Goal: Transaction & Acquisition: Purchase product/service

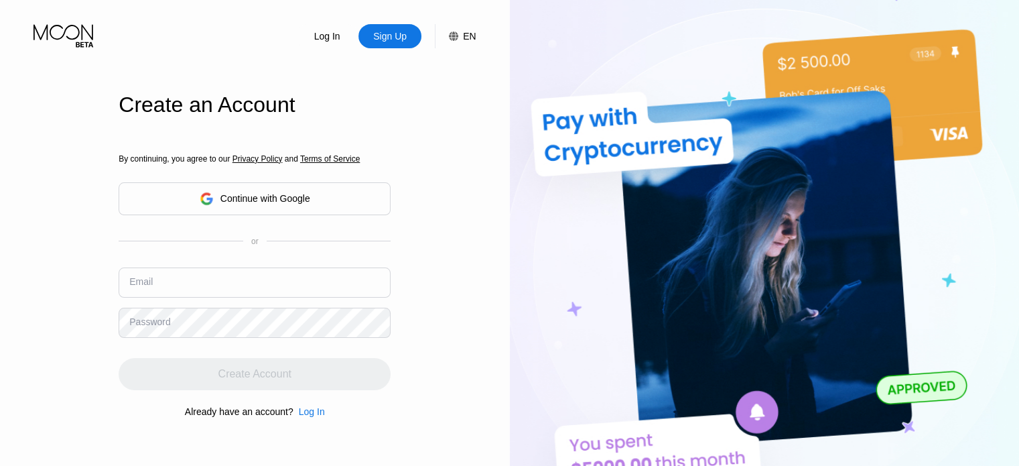
click at [274, 210] on div "Continue with Google" at bounding box center [255, 198] width 272 height 33
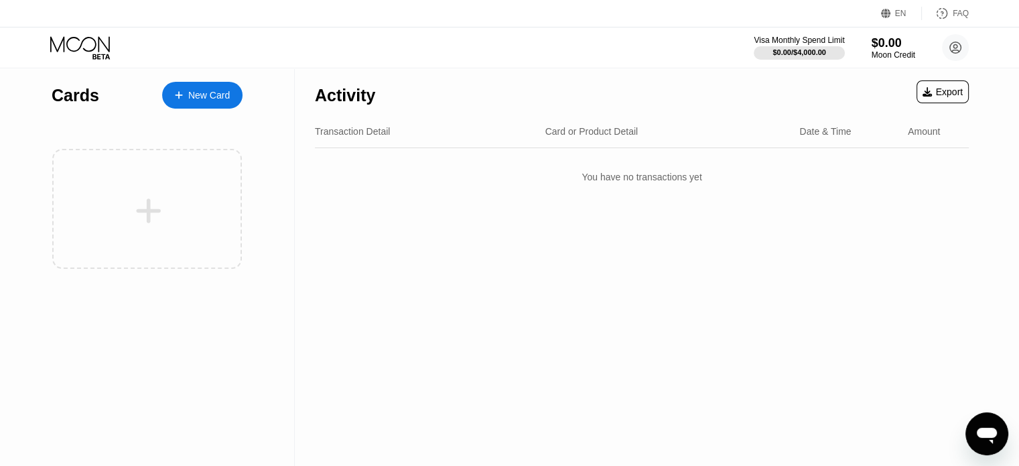
click at [172, 98] on div "New Card" at bounding box center [202, 95] width 80 height 27
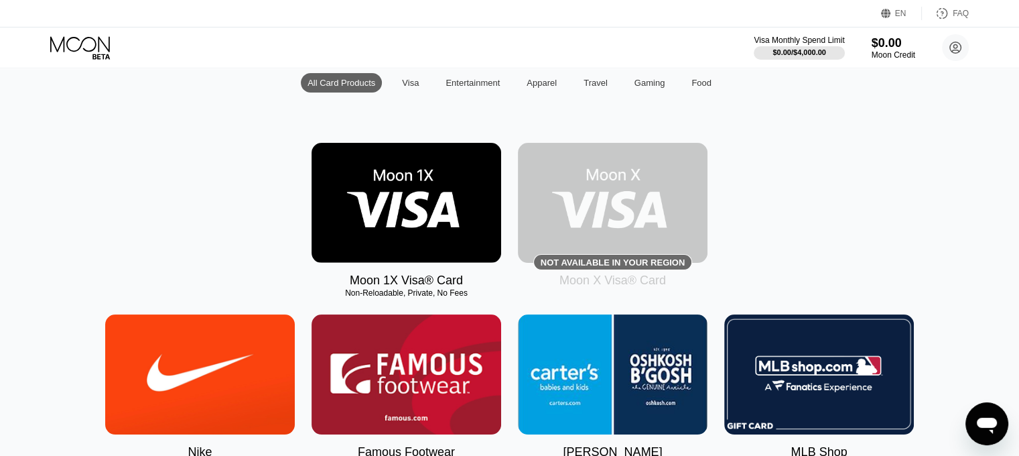
scroll to position [67, 0]
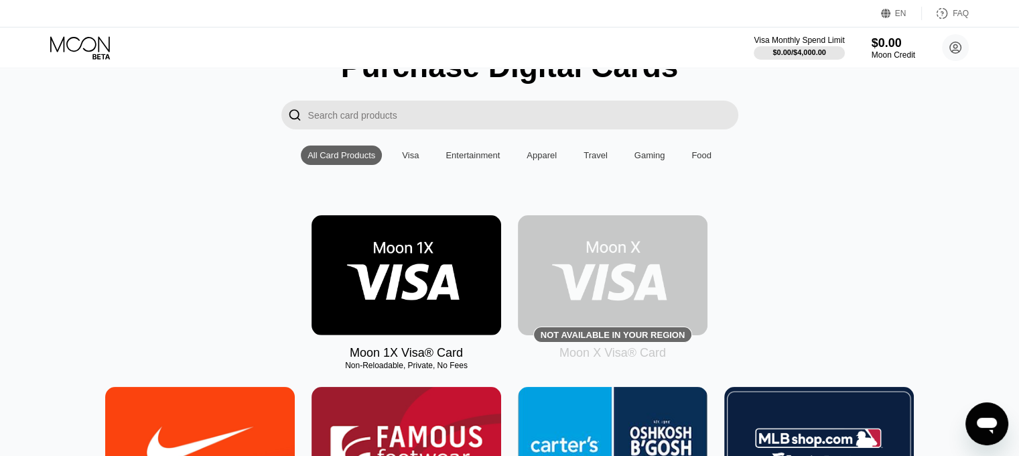
click at [433, 257] on img at bounding box center [407, 275] width 190 height 120
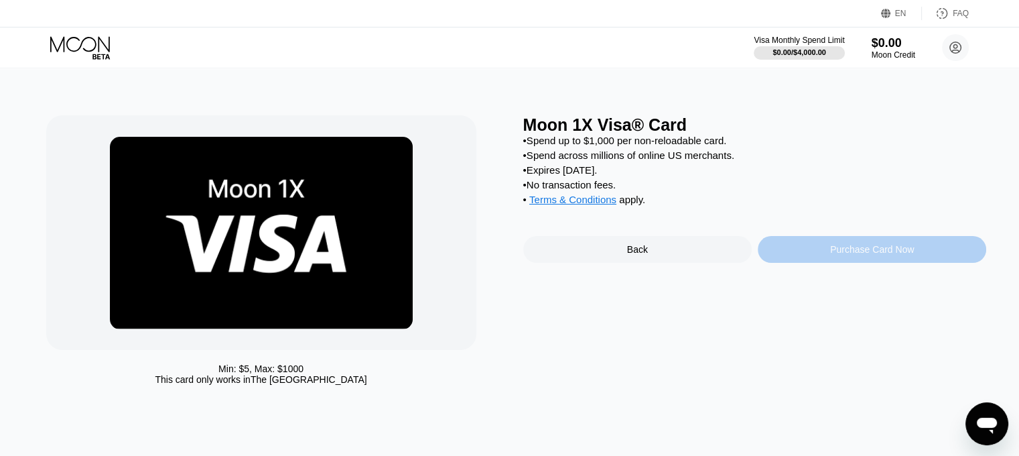
click at [809, 257] on div "Purchase Card Now" at bounding box center [872, 249] width 228 height 27
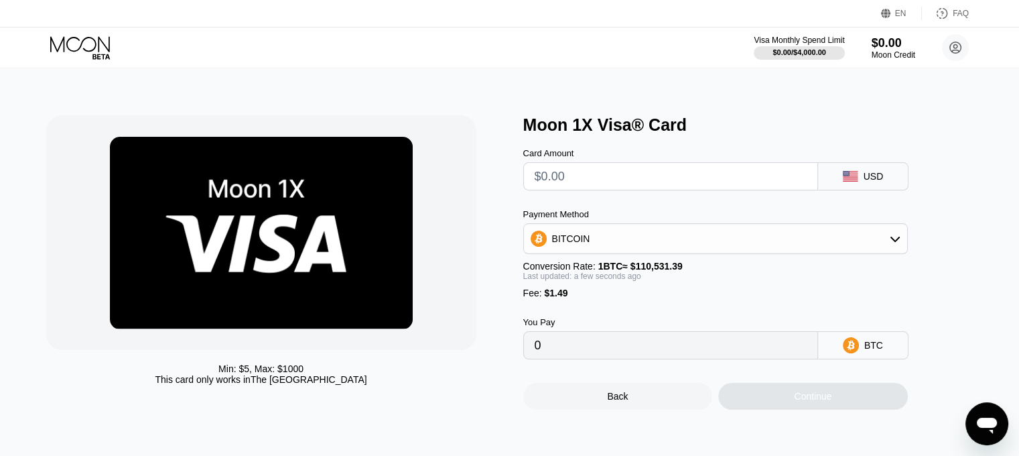
click at [665, 178] on input "text" at bounding box center [671, 176] width 272 height 27
type input "$1"
type input "0.00002253"
type input "$10"
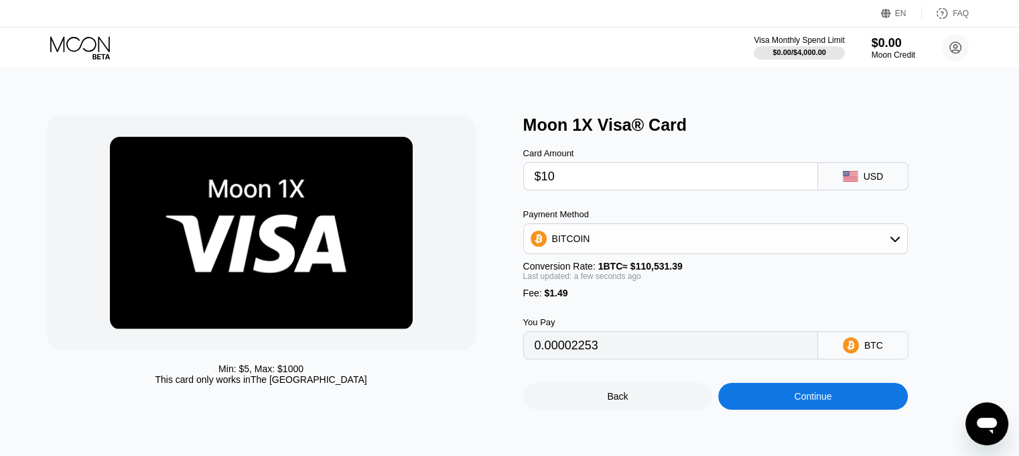
type input "0.00010396"
type input "$100"
type input "0.00091821"
type input "$100"
click at [710, 251] on div "BITCOIN" at bounding box center [715, 238] width 383 height 27
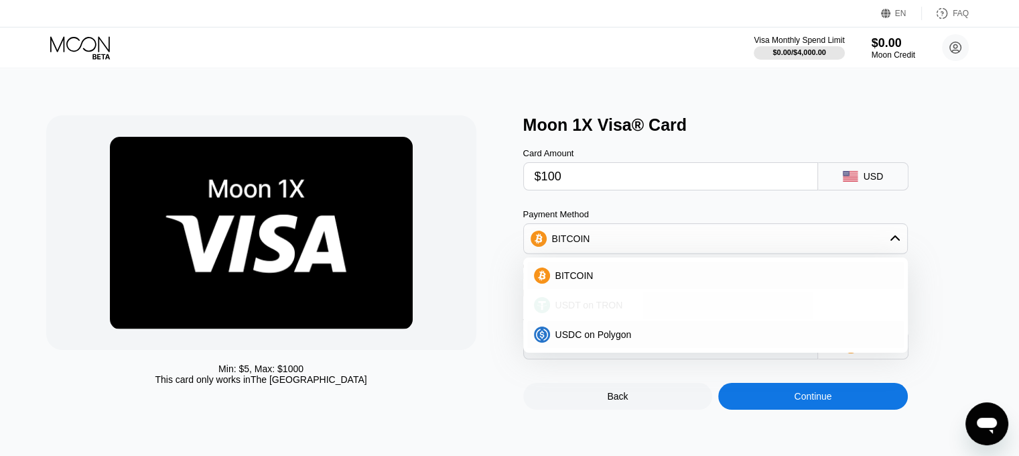
click at [681, 305] on div "USDT on TRON" at bounding box center [723, 304] width 347 height 11
type input "102.52"
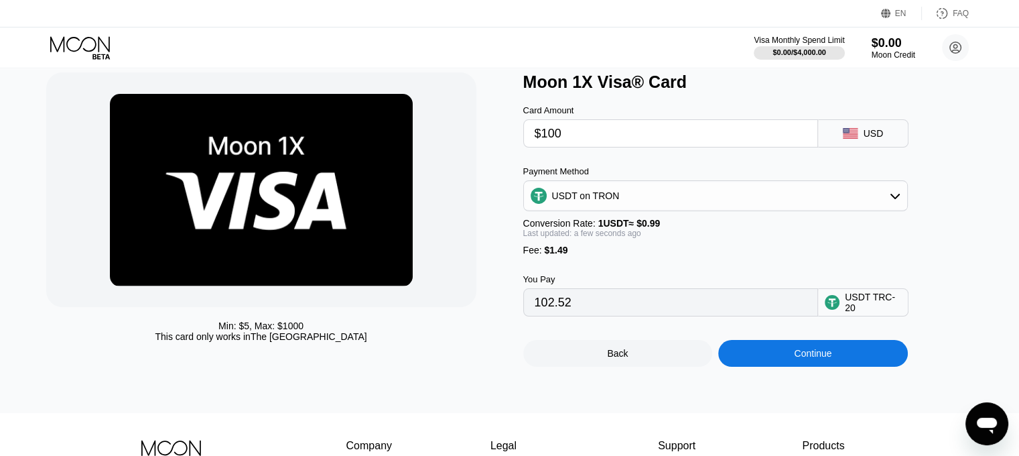
scroll to position [67, 0]
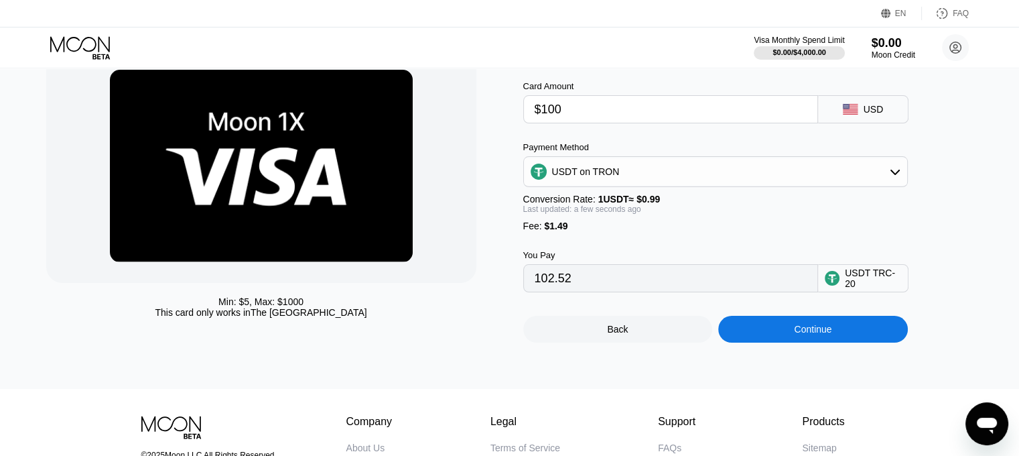
click at [635, 120] on input "$100" at bounding box center [671, 109] width 272 height 27
type input "$5"
type input "6.56"
type input "$50"
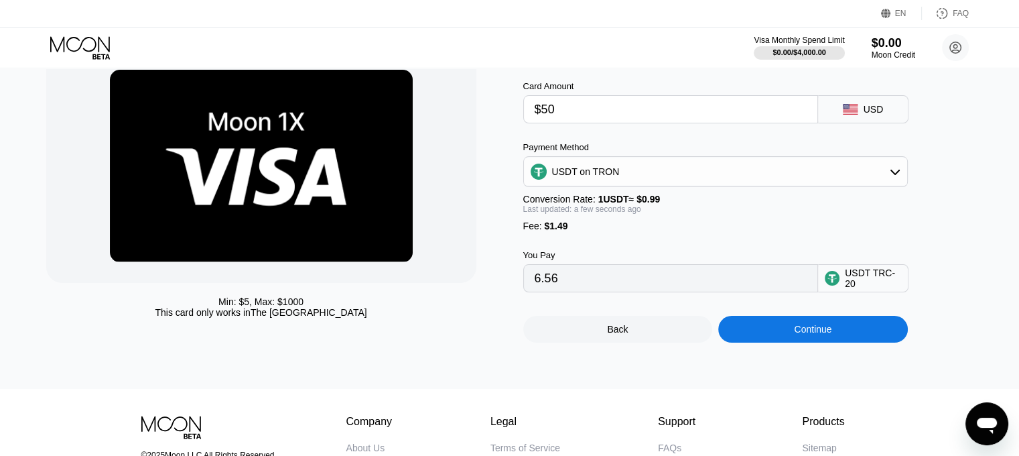
type input "52.01"
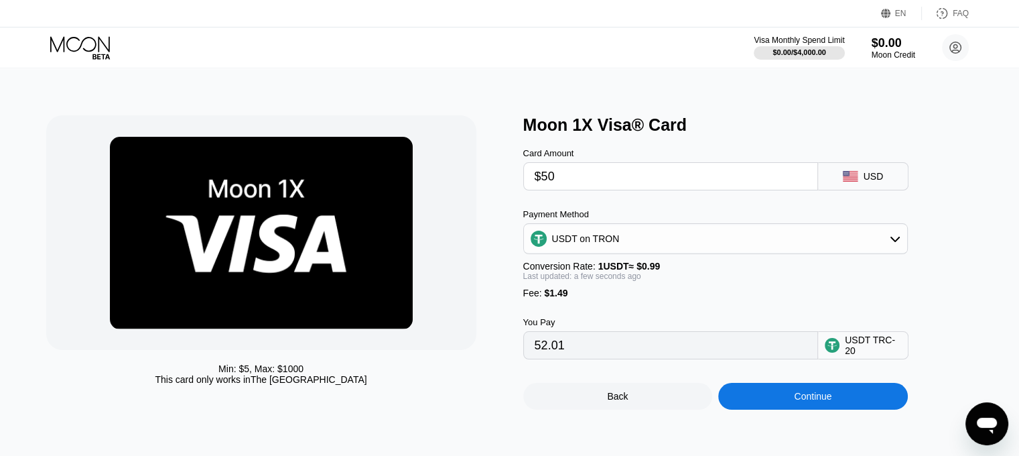
type input "$50"
click at [101, 42] on icon at bounding box center [81, 47] width 62 height 23
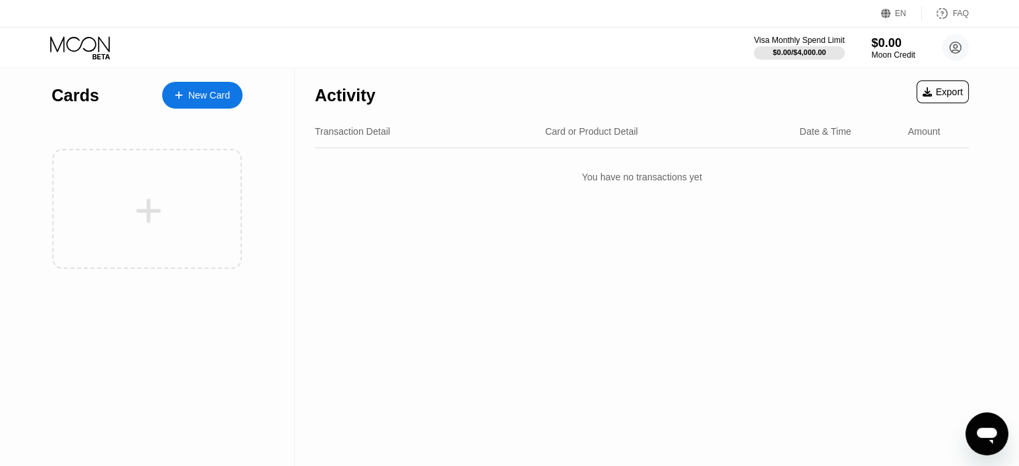
click at [192, 100] on div "New Card" at bounding box center [209, 95] width 42 height 11
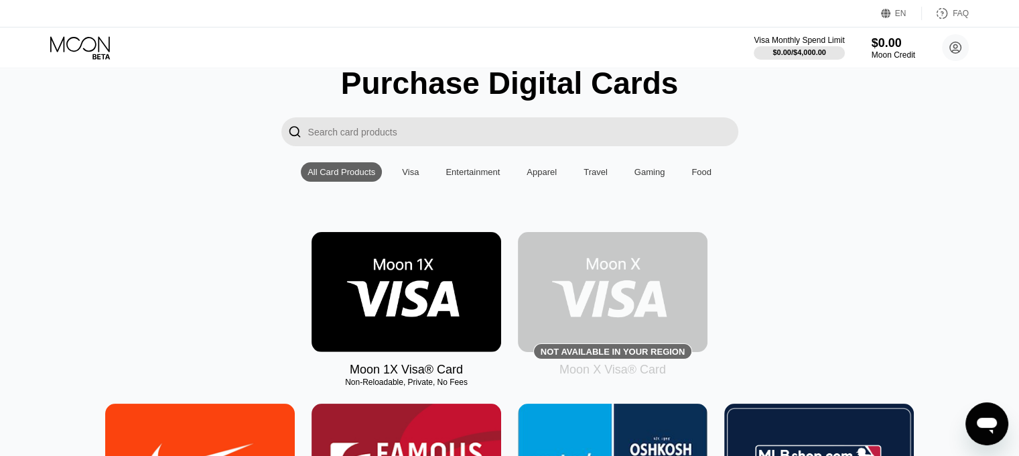
scroll to position [268, 0]
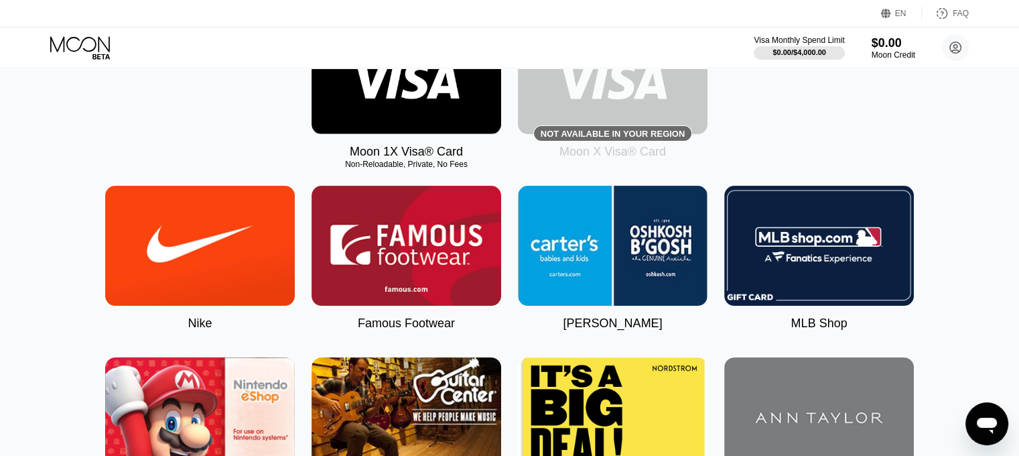
click at [618, 107] on img at bounding box center [613, 74] width 190 height 120
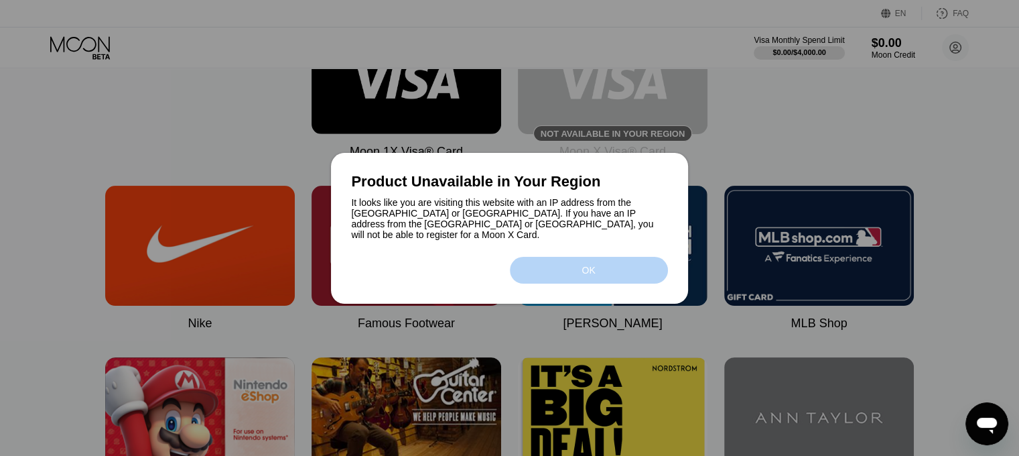
click at [593, 267] on div "OK" at bounding box center [588, 270] width 13 height 11
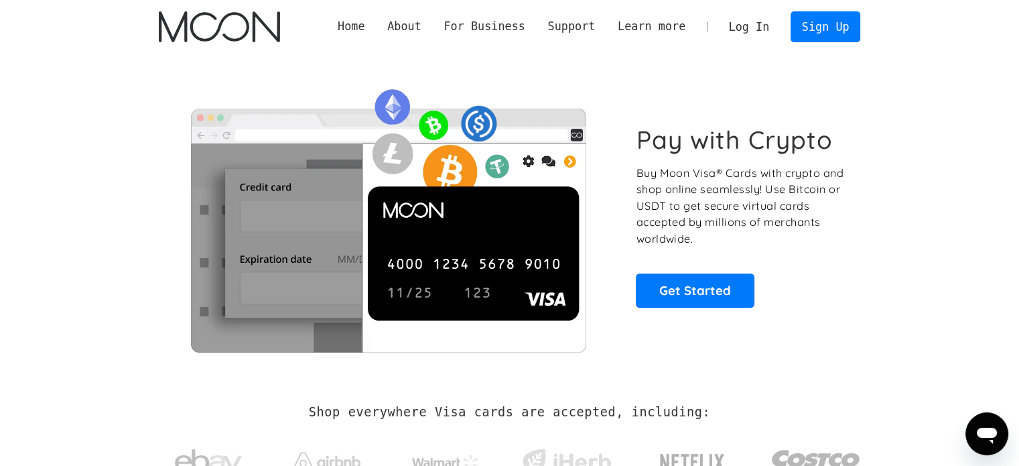
click at [772, 23] on link "Log In" at bounding box center [748, 26] width 63 height 29
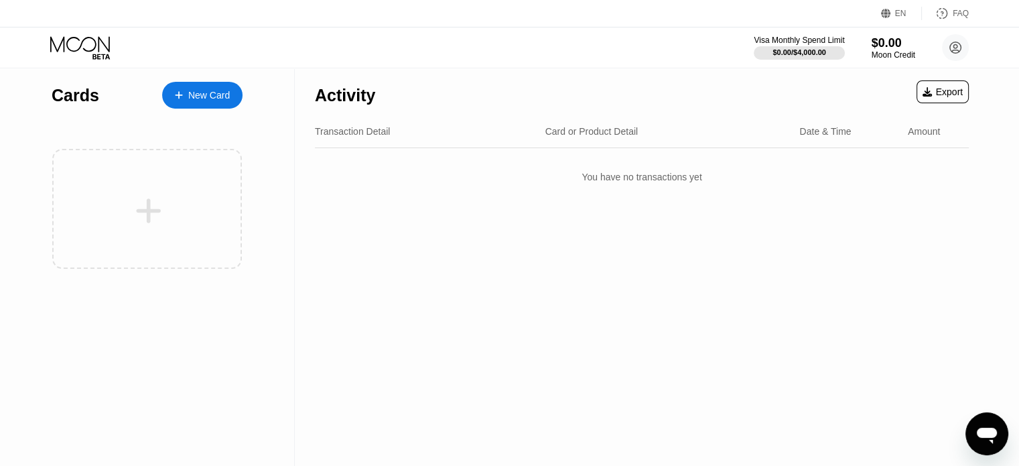
click at [202, 102] on div "New Card" at bounding box center [202, 95] width 80 height 27
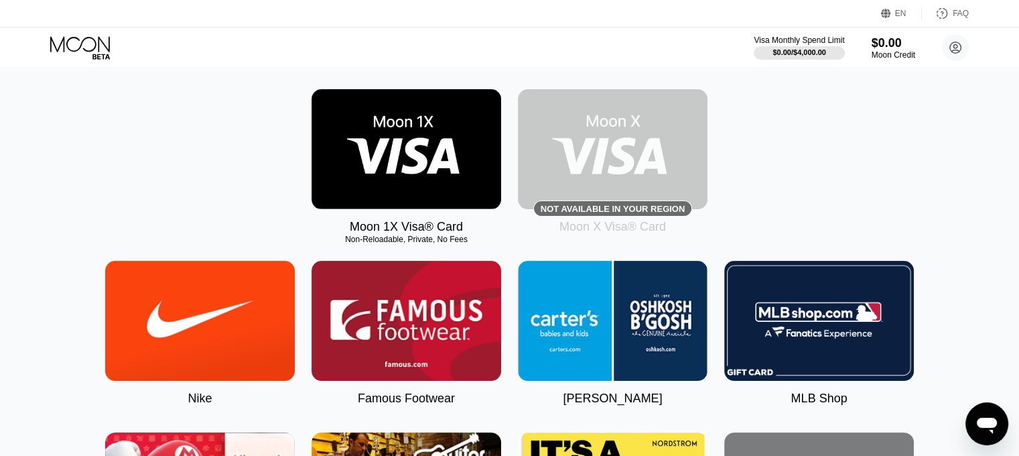
scroll to position [67, 0]
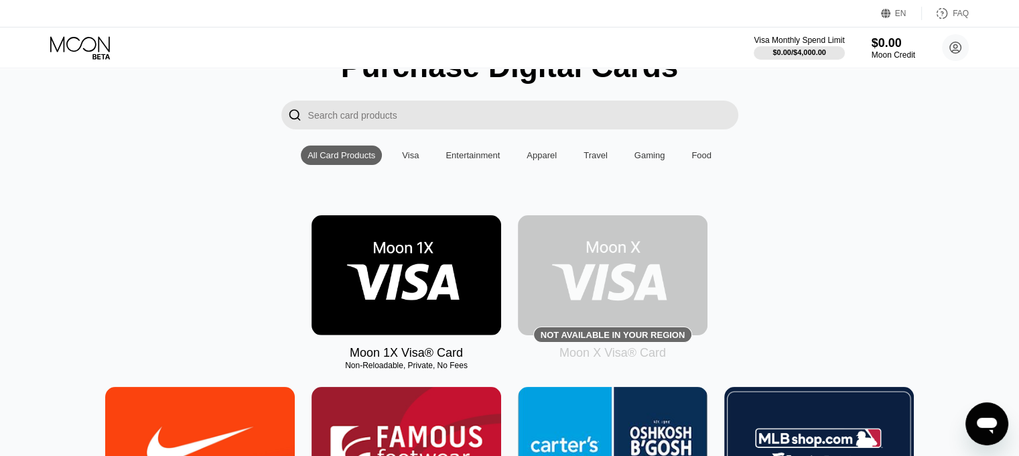
click at [651, 152] on div "Gaming" at bounding box center [650, 154] width 44 height 19
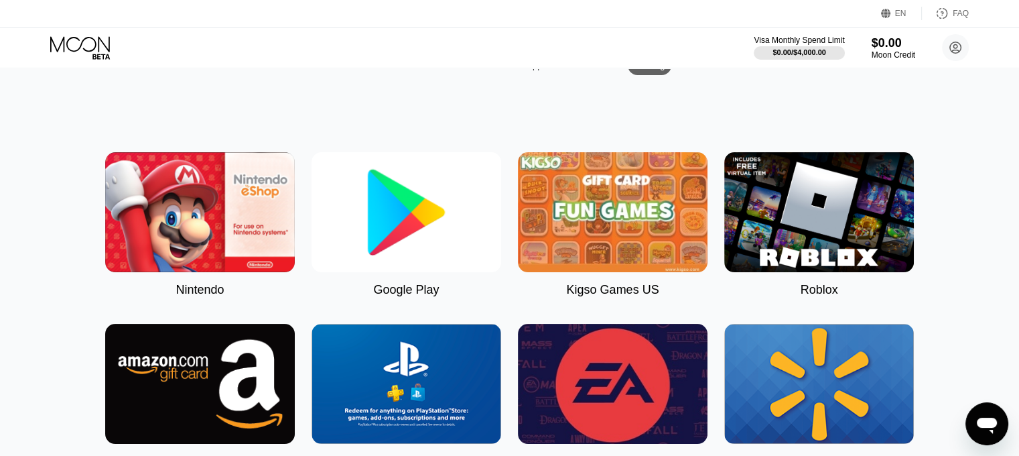
scroll to position [134, 0]
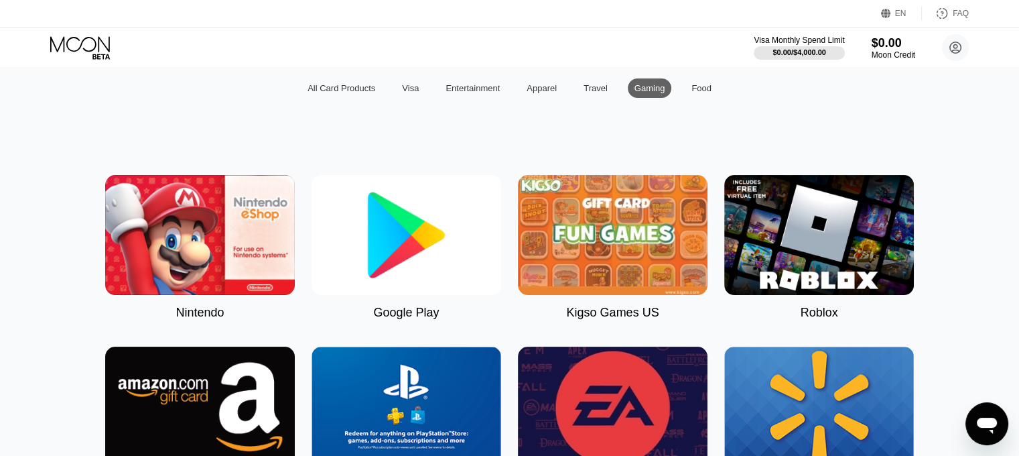
click at [436, 88] on div "All Card Products Visa Entertainment Apparel Travel Gaming Food" at bounding box center [509, 87] width 417 height 19
click at [464, 89] on div "Entertainment" at bounding box center [473, 88] width 54 height 10
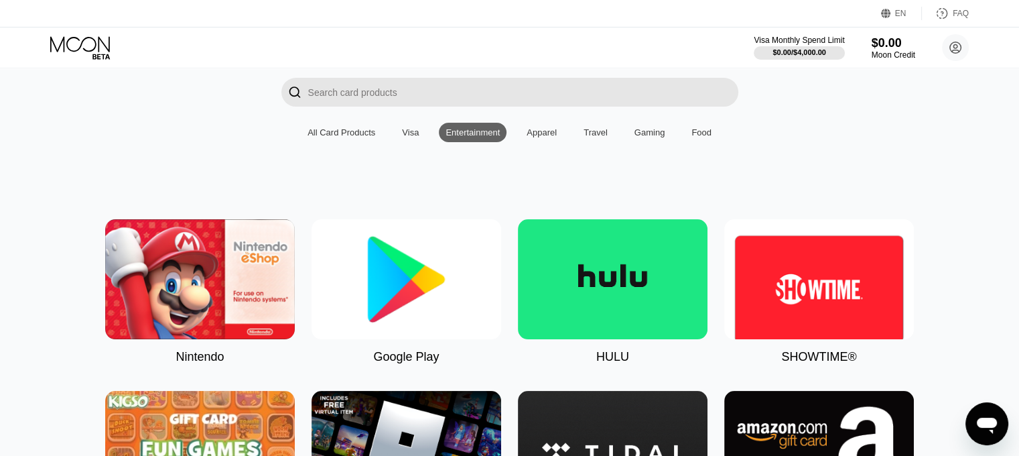
scroll to position [67, 0]
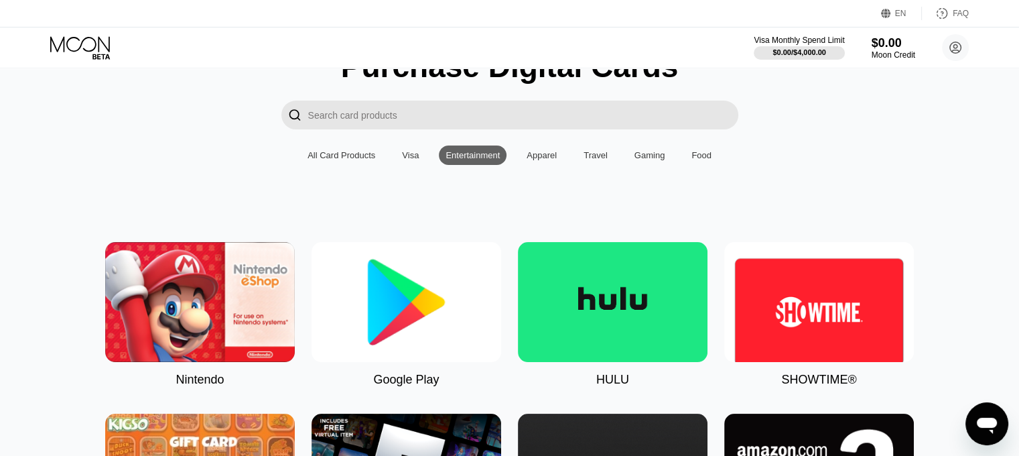
click at [533, 151] on div "Apparel" at bounding box center [542, 154] width 44 height 19
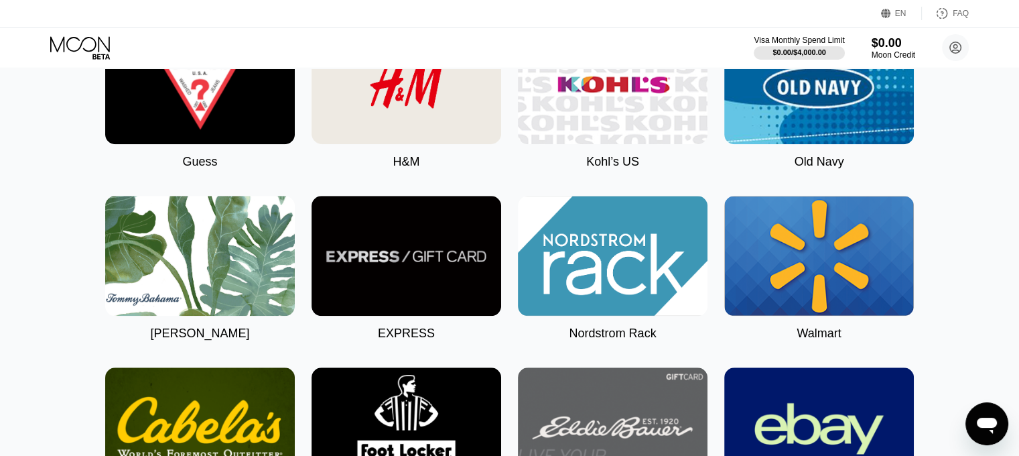
scroll to position [0, 0]
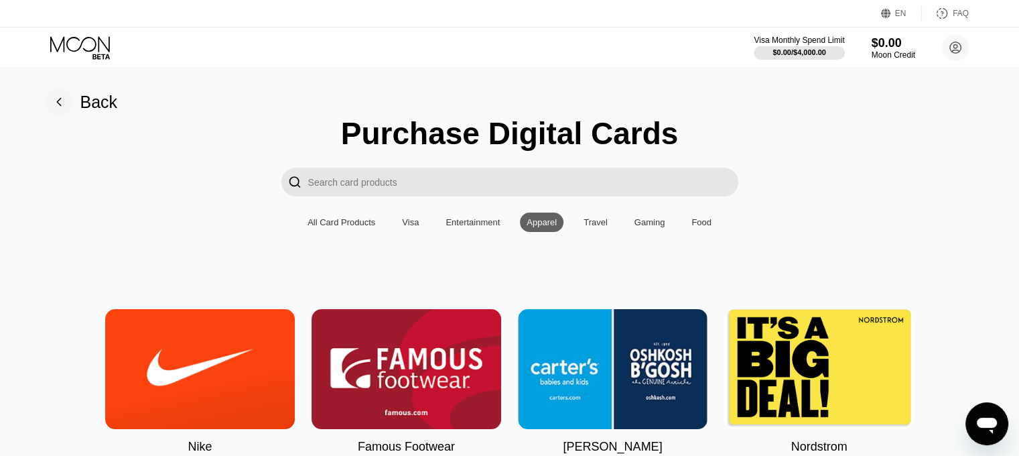
click at [407, 226] on div "Visa" at bounding box center [410, 222] width 17 height 10
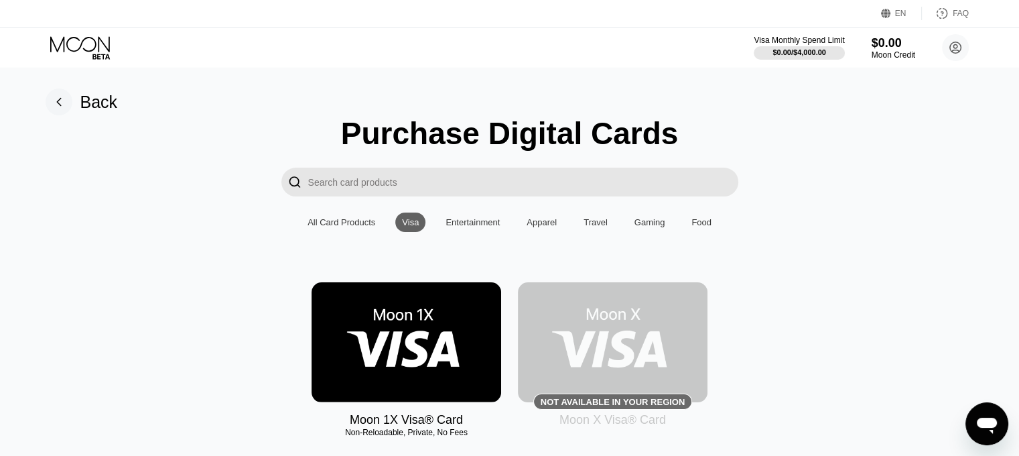
click at [413, 354] on img at bounding box center [407, 342] width 190 height 120
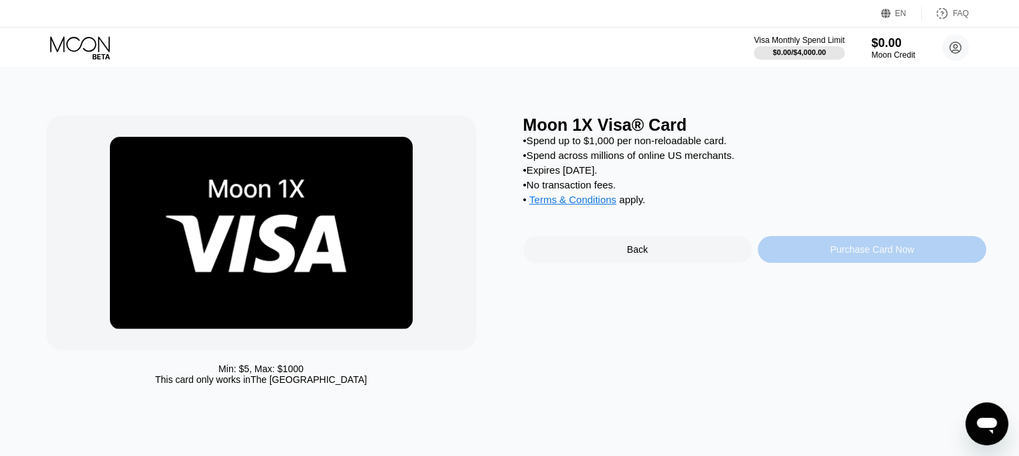
click at [797, 254] on div "Purchase Card Now" at bounding box center [872, 249] width 228 height 27
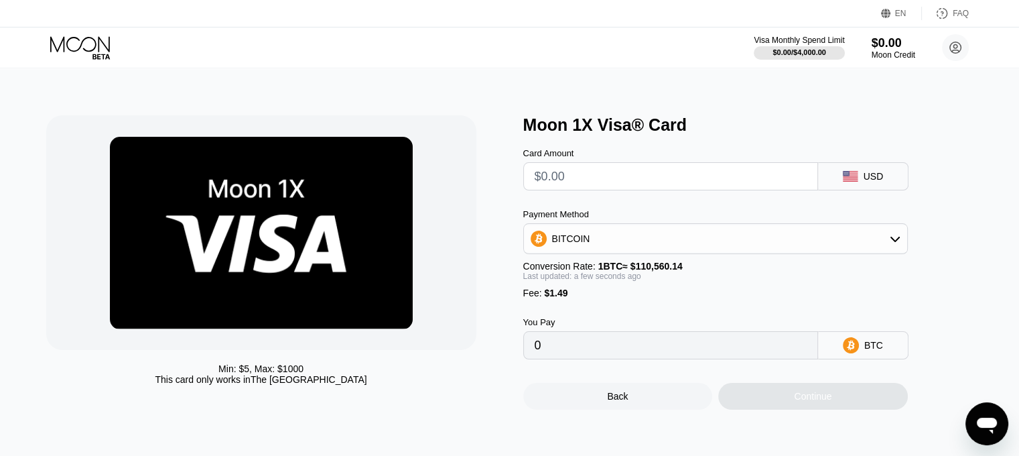
click at [709, 178] on input "text" at bounding box center [671, 176] width 272 height 27
type input "$1"
type input "0.00002253"
type input "$10"
type input "0.00010393"
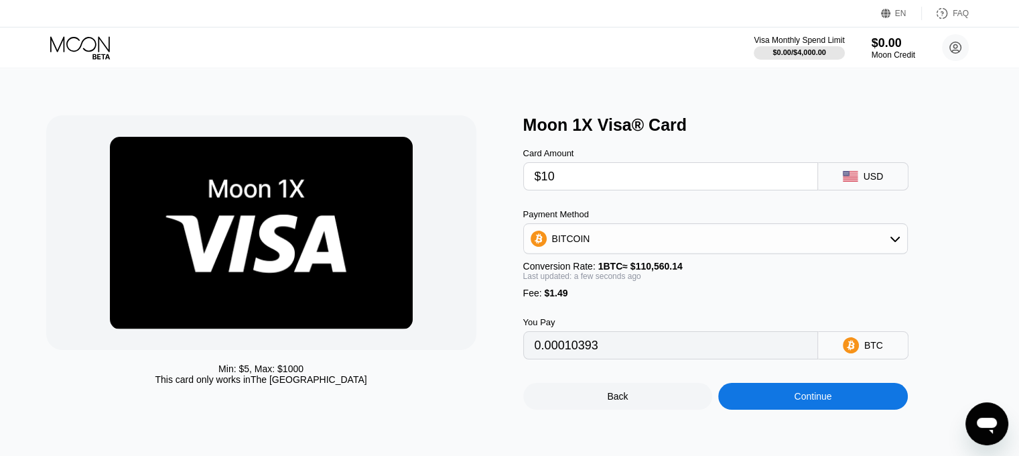
type input "$100"
type input "0.00091797"
type input "$100"
click at [717, 248] on div "BITCOIN" at bounding box center [715, 238] width 383 height 27
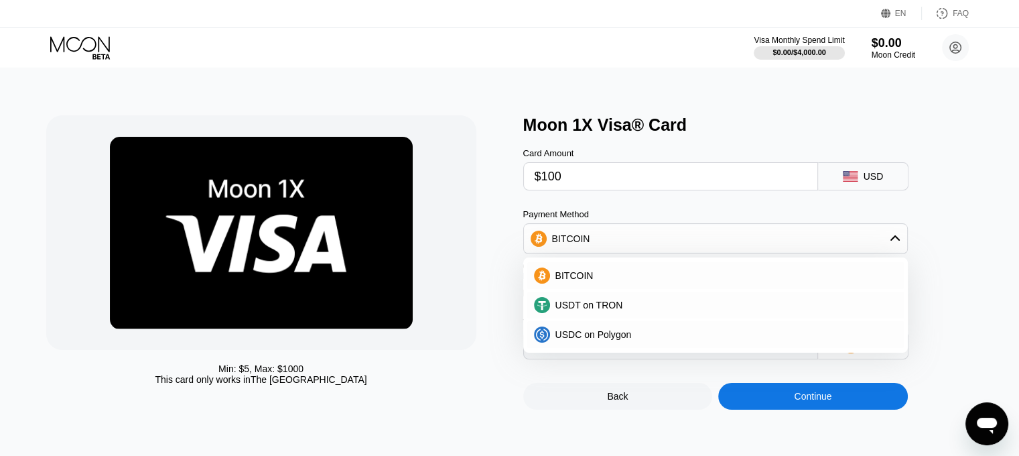
click at [682, 296] on div "USDT on TRON" at bounding box center [715, 304] width 385 height 29
click at [679, 304] on div "USDT on TRON" at bounding box center [723, 304] width 347 height 11
type input "102.52"
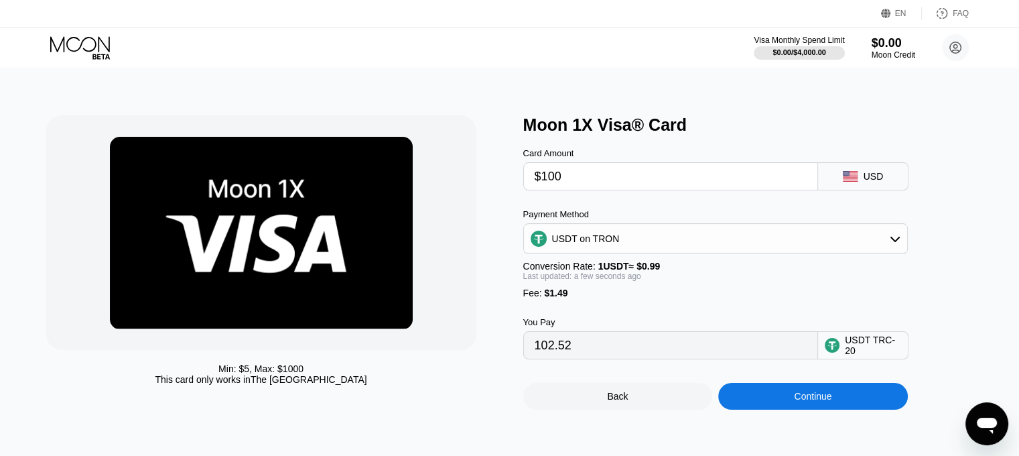
click at [759, 409] on div "Continue" at bounding box center [813, 396] width 190 height 27
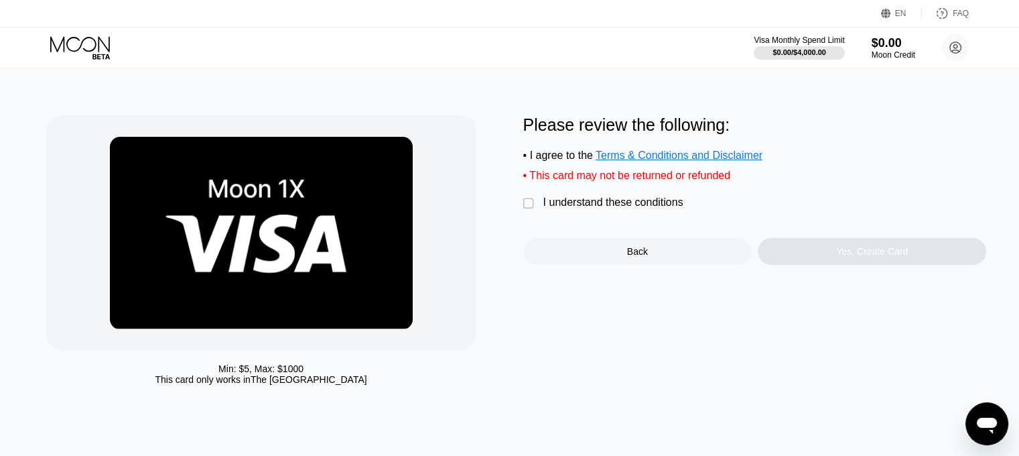
click at [631, 208] on div "I understand these conditions" at bounding box center [613, 202] width 140 height 12
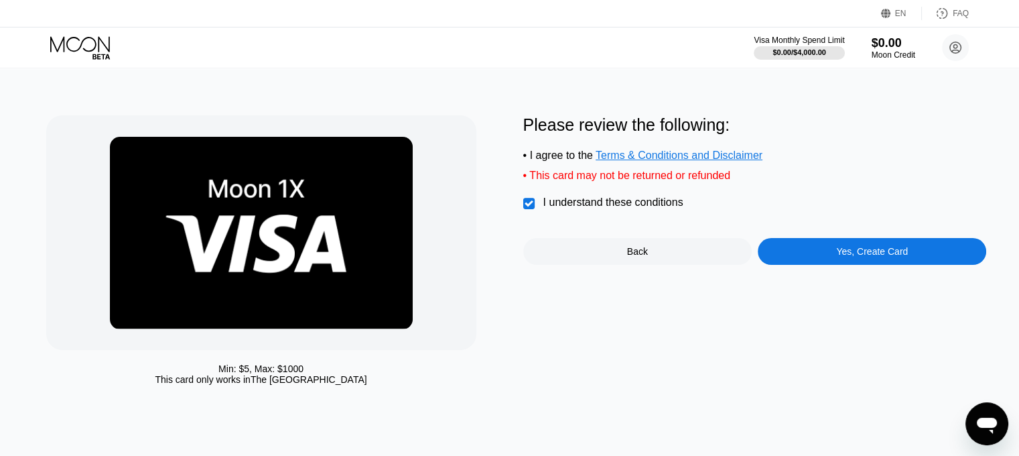
click at [836, 259] on div "Yes, Create Card" at bounding box center [872, 251] width 228 height 27
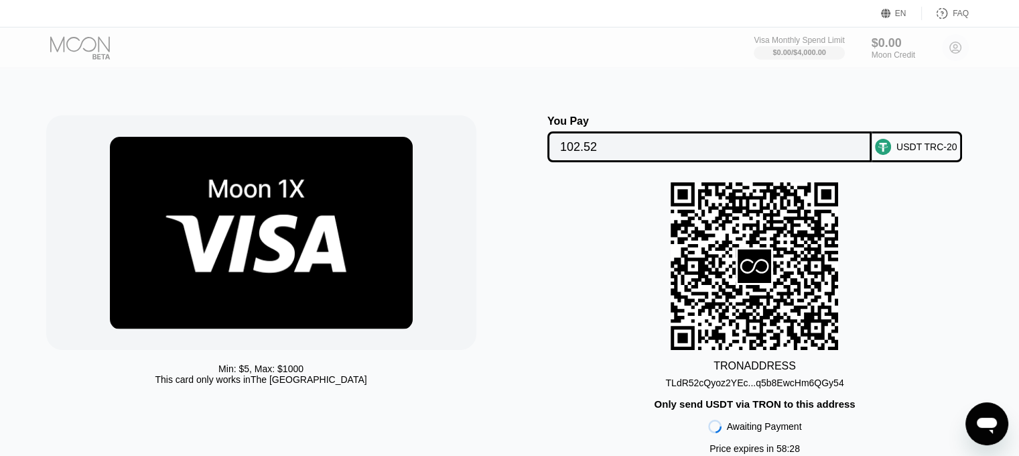
scroll to position [67, 0]
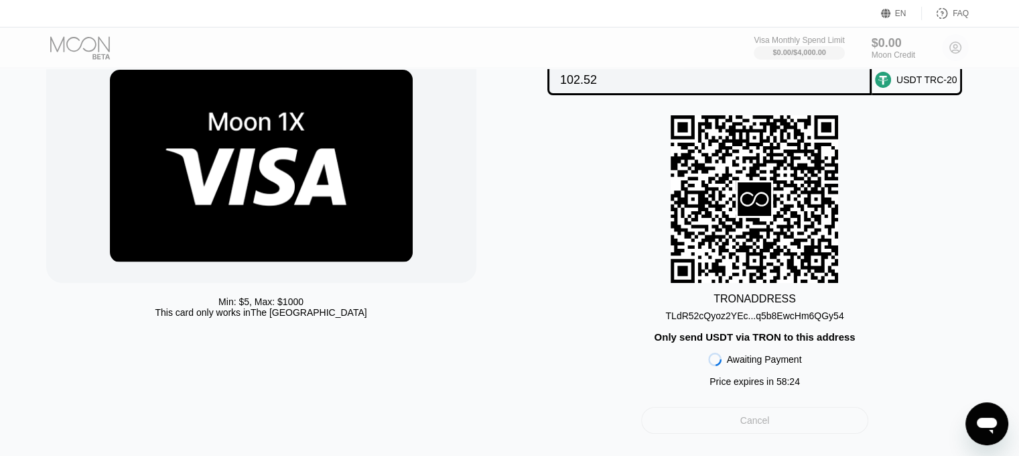
click at [755, 425] on div "Cancel" at bounding box center [754, 420] width 29 height 12
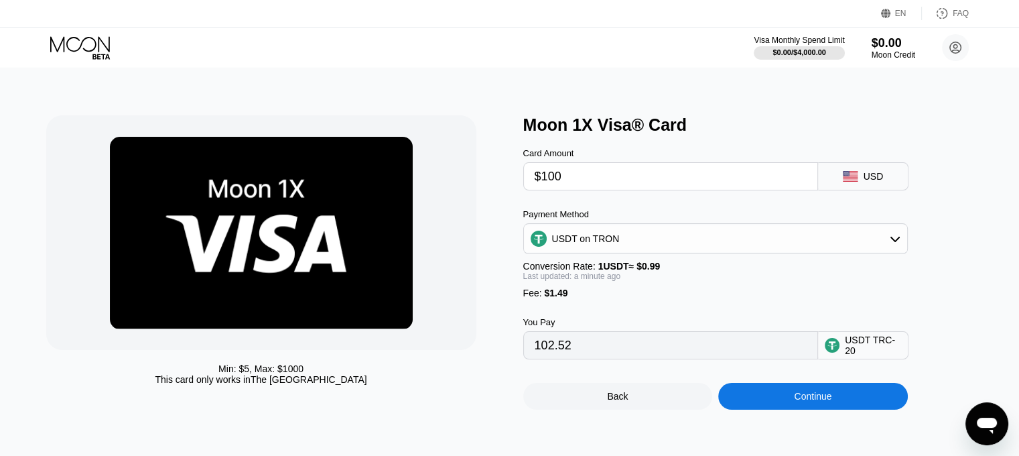
click at [638, 398] on div "Back" at bounding box center [618, 396] width 190 height 27
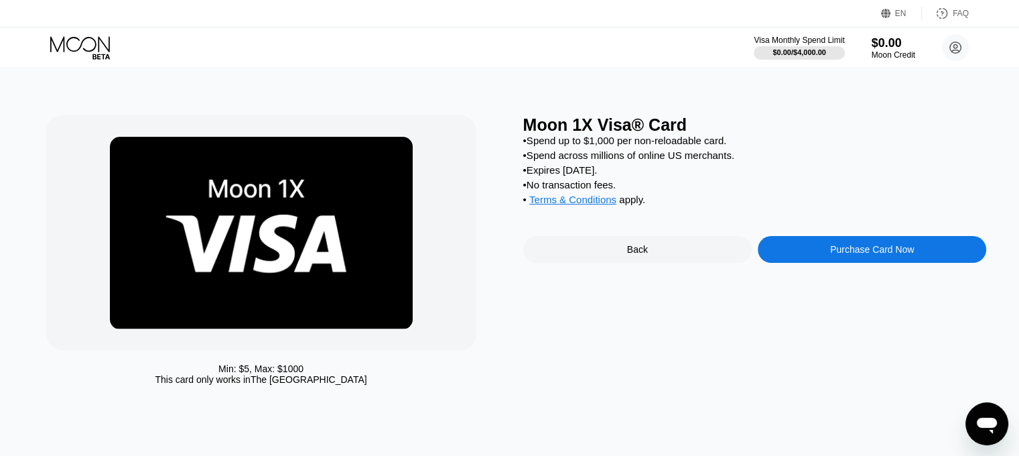
click at [575, 255] on div "Back" at bounding box center [637, 249] width 228 height 27
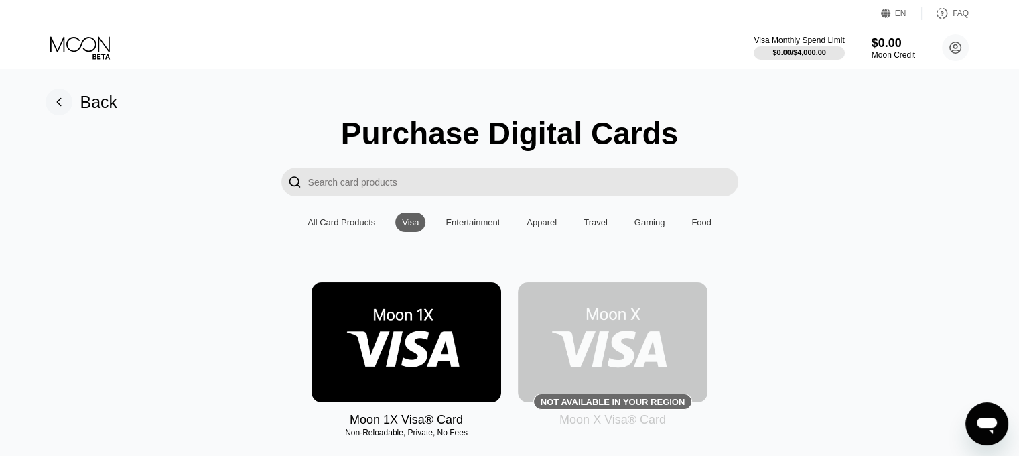
click at [69, 108] on rect at bounding box center [59, 101] width 27 height 27
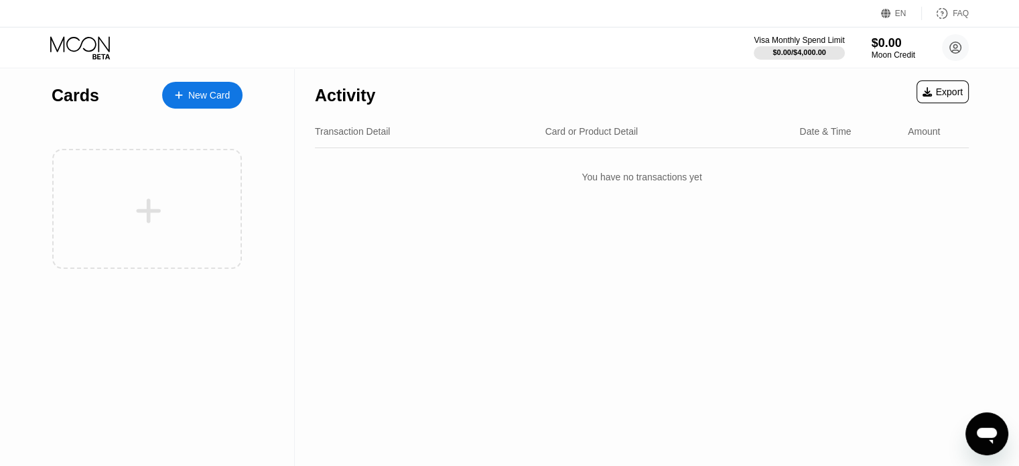
click at [681, 82] on div "Activity Export" at bounding box center [642, 91] width 654 height 47
click at [226, 94] on div "New Card" at bounding box center [209, 95] width 42 height 11
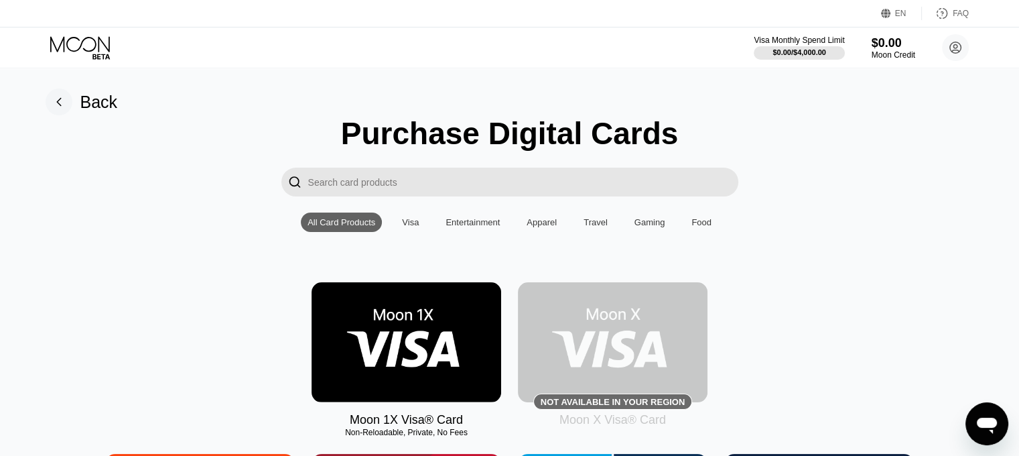
click at [379, 350] on img at bounding box center [407, 342] width 190 height 120
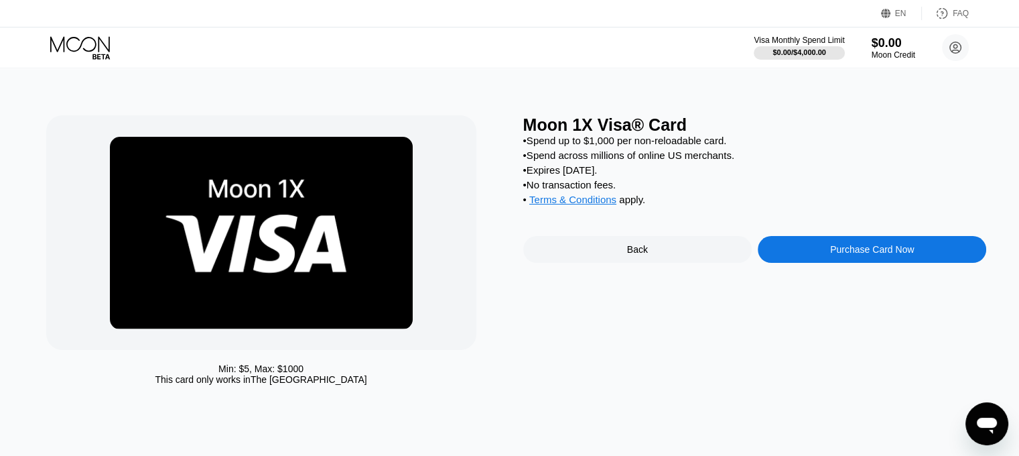
click at [814, 255] on div "Purchase Card Now" at bounding box center [872, 249] width 228 height 27
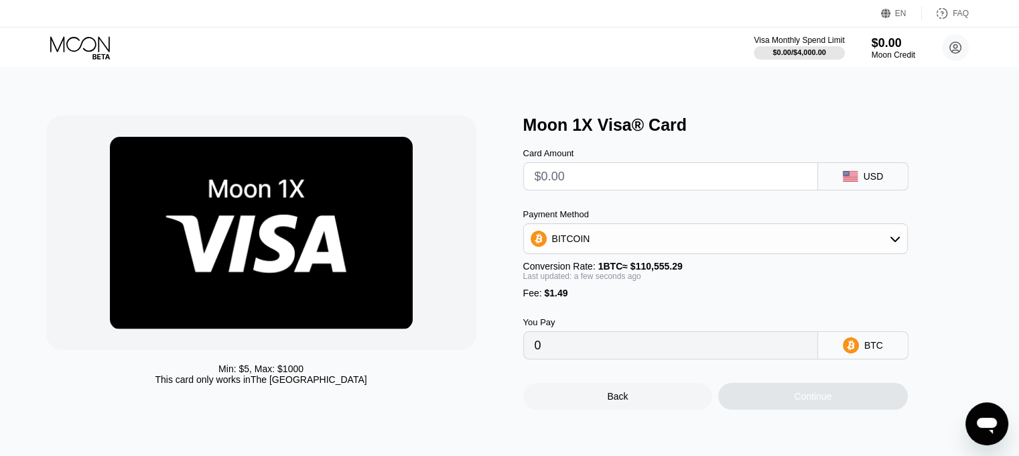
click at [638, 182] on input "text" at bounding box center [671, 176] width 272 height 27
type input "$1"
type input "0.00002253"
type input "$10"
type input "0.00010393"
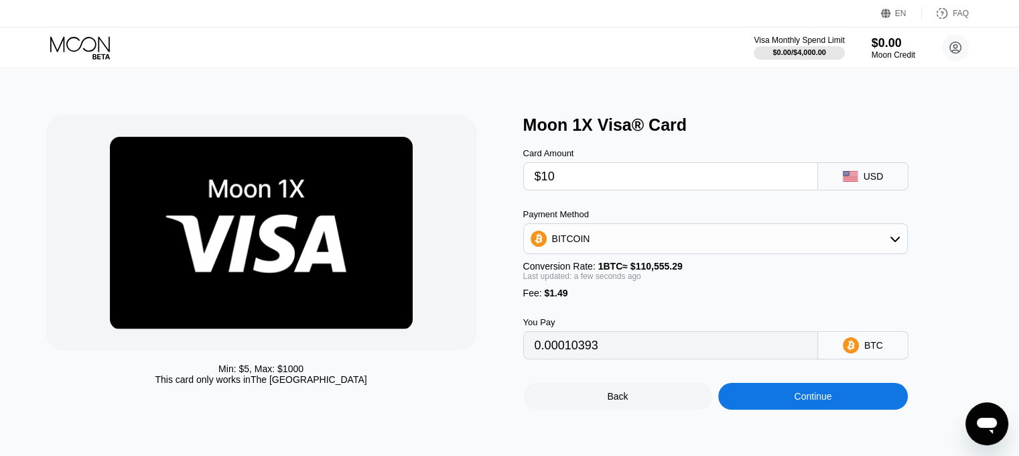
type input "$10"
click at [751, 252] on div "BITCOIN" at bounding box center [715, 238] width 383 height 27
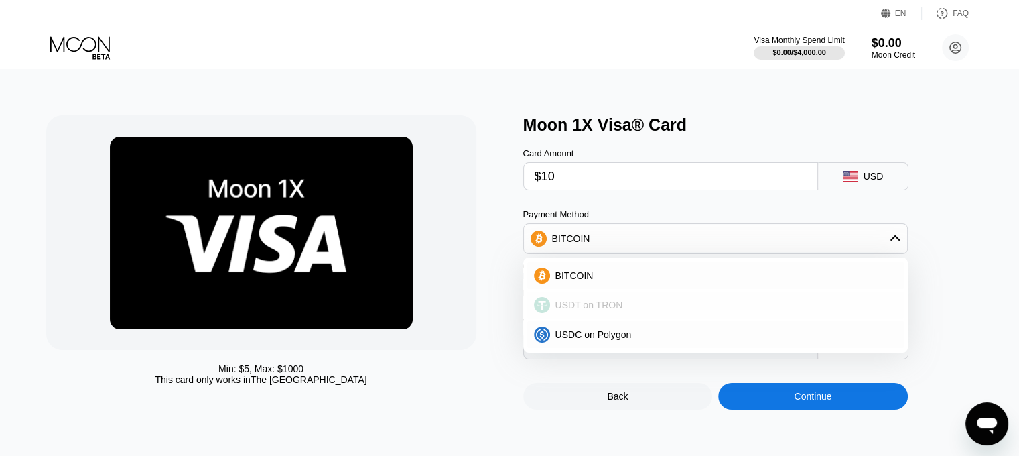
click at [677, 310] on div "USDT on TRON" at bounding box center [723, 304] width 347 height 11
type input "11.61"
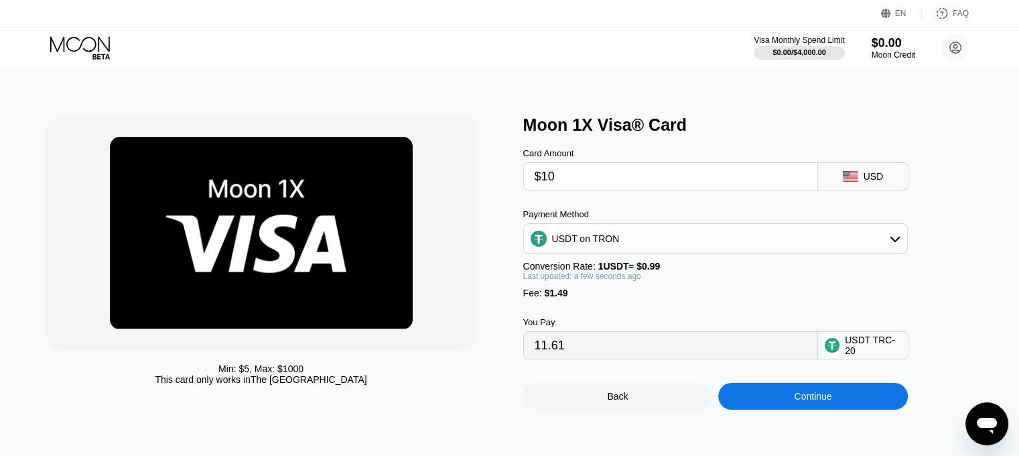
click at [847, 409] on div "Continue" at bounding box center [813, 396] width 190 height 27
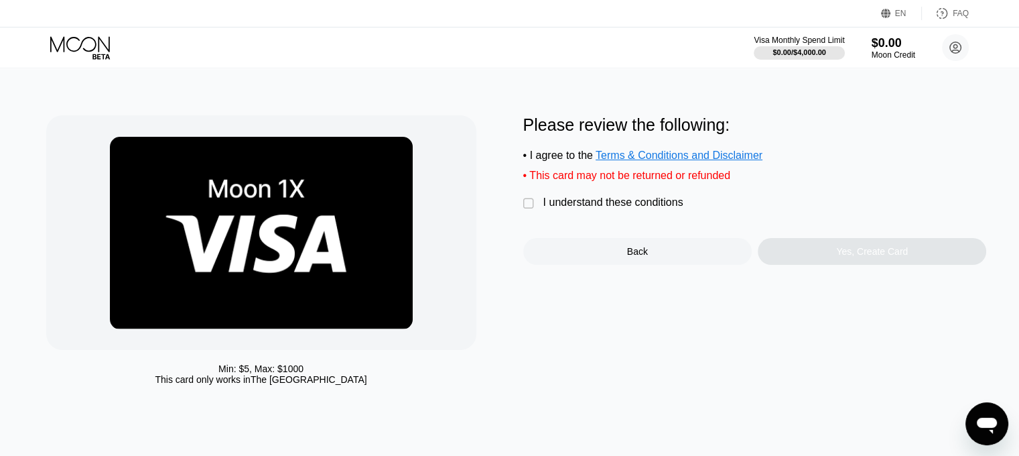
click at [571, 208] on div "I understand these conditions" at bounding box center [613, 202] width 140 height 12
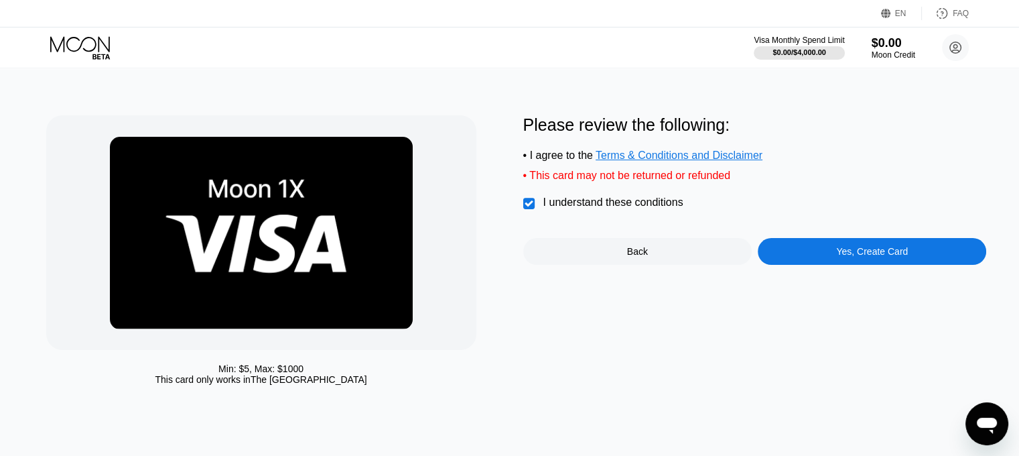
click at [830, 265] on div "Yes, Create Card" at bounding box center [872, 251] width 228 height 27
click at [610, 265] on div "Back" at bounding box center [637, 251] width 228 height 27
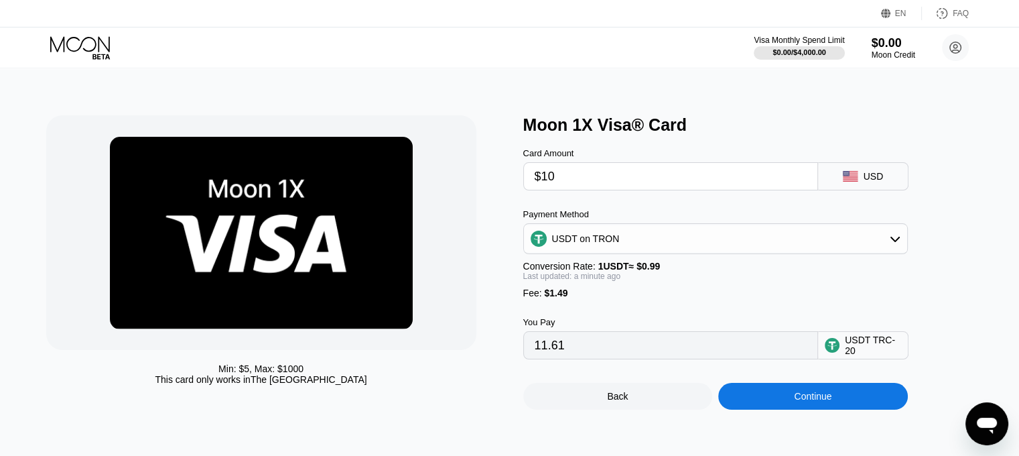
click at [62, 36] on icon at bounding box center [81, 47] width 62 height 23
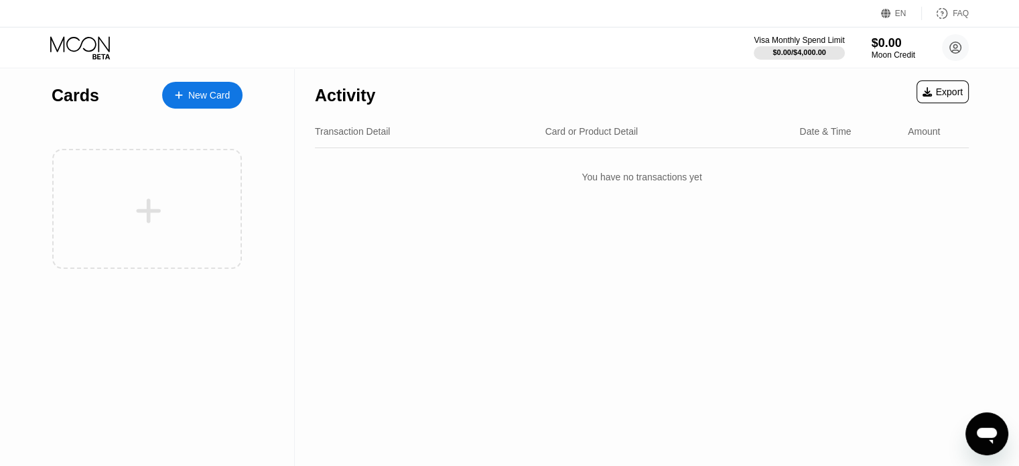
click at [228, 104] on div "New Card" at bounding box center [202, 95] width 80 height 27
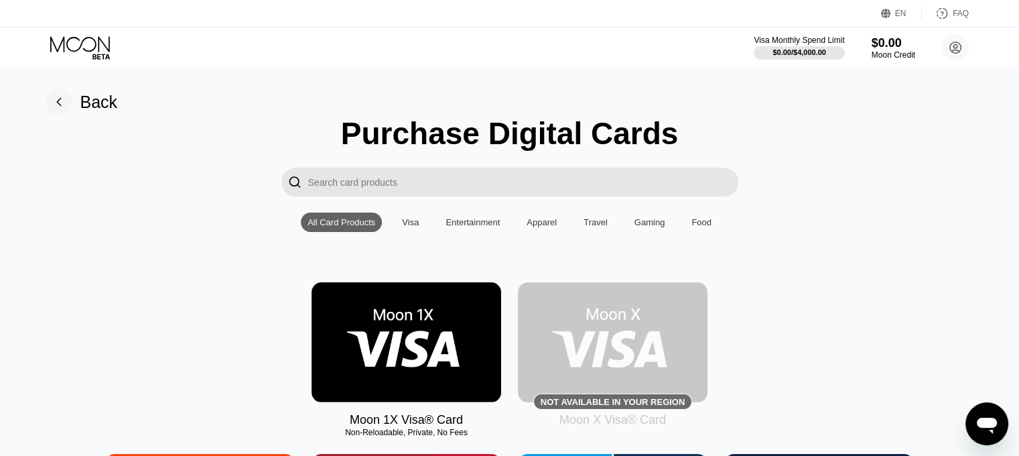
click at [446, 323] on img at bounding box center [407, 342] width 190 height 120
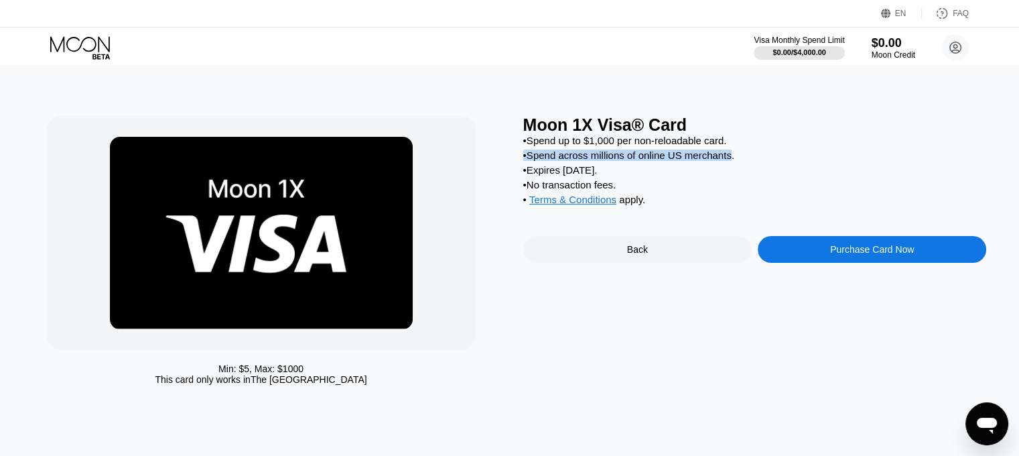
drag, startPoint x: 729, startPoint y: 161, endPoint x: 518, endPoint y: 163, distance: 211.0
click at [518, 163] on div "Min: $ 5 , Max: $ 1000 This card only works in The United States Moon 1X Visa® …" at bounding box center [509, 253] width 927 height 276
click at [693, 176] on div "• Expires in 2 months." at bounding box center [755, 169] width 464 height 11
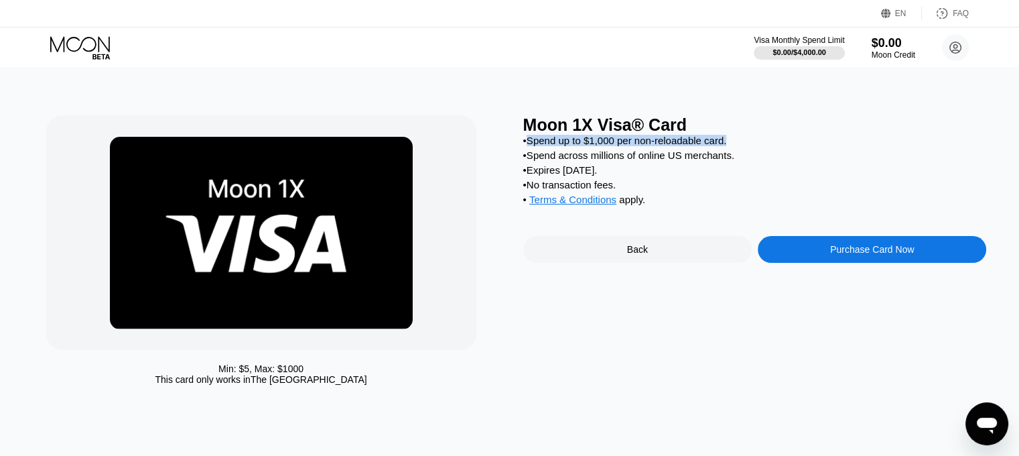
click at [529, 151] on div "• Spend up to $1,000 per non-reloadable card. • Spend across millions of online…" at bounding box center [755, 173] width 464 height 77
click at [661, 176] on div "• Expires in 2 months." at bounding box center [755, 169] width 464 height 11
click at [801, 263] on div "Purchase Card Now" at bounding box center [872, 249] width 228 height 27
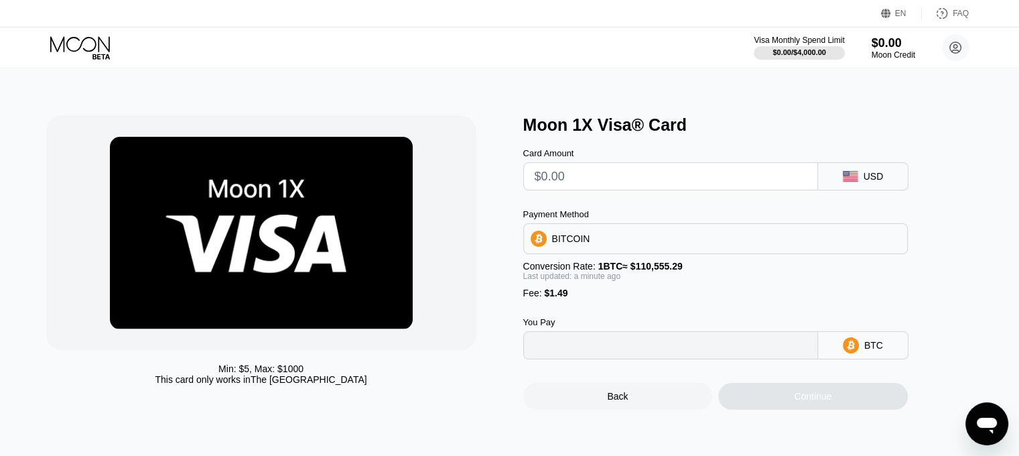
type input "0"
click at [603, 399] on div "Back" at bounding box center [618, 396] width 190 height 27
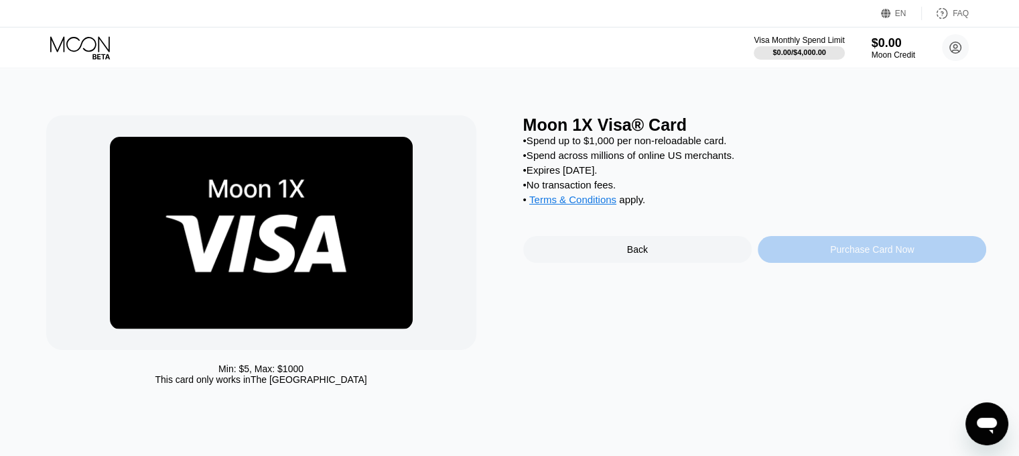
click at [782, 251] on div "Purchase Card Now" at bounding box center [872, 249] width 228 height 27
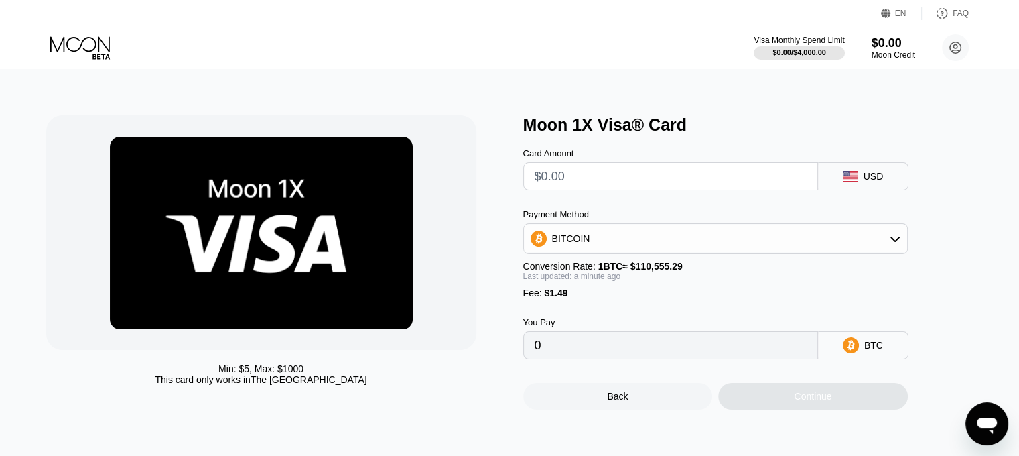
click at [729, 182] on input "text" at bounding box center [671, 176] width 272 height 27
type input "$10"
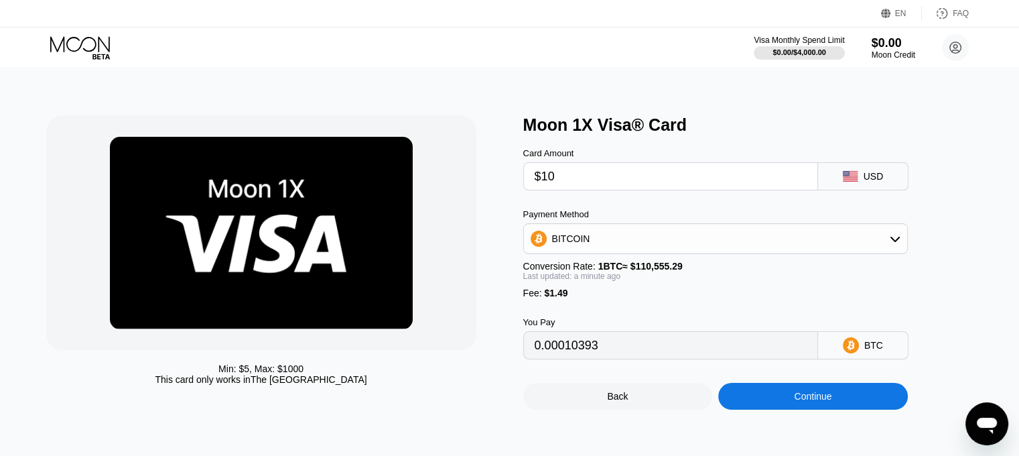
type input "0.00010393"
type input "$10"
type input "0.00010403"
type input "0.00010404"
